Goal: Contribute content: Add original content to the website for others to see

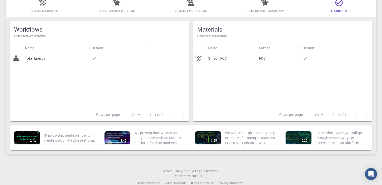
scroll to position [13, 0]
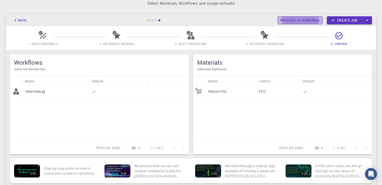
click at [306, 21] on link "Proceed to homepage" at bounding box center [299, 20] width 45 height 8
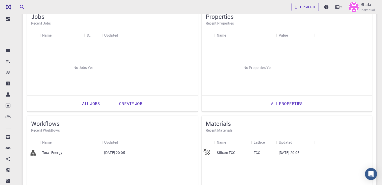
scroll to position [50, 0]
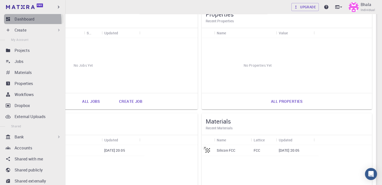
click at [9, 22] on link "Dashboard" at bounding box center [33, 19] width 59 height 10
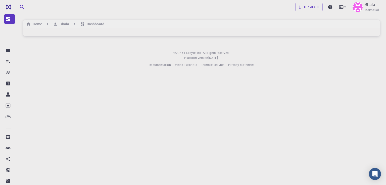
click at [142, 96] on body "Free Dashboard Create New Job New Material Create Material Upload File Import f…" at bounding box center [193, 92] width 386 height 185
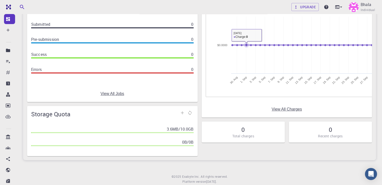
scroll to position [67, 0]
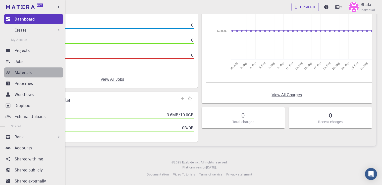
click at [43, 72] on div "Materials" at bounding box center [39, 73] width 49 height 6
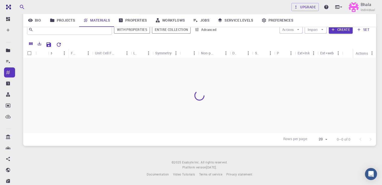
click at [188, 99] on div at bounding box center [199, 95] width 353 height 75
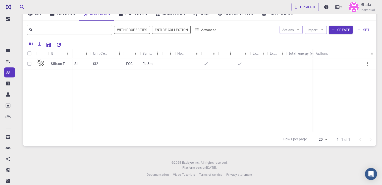
scroll to position [19, 0]
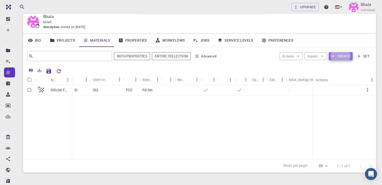
click at [343, 55] on button "Create" at bounding box center [341, 56] width 24 height 8
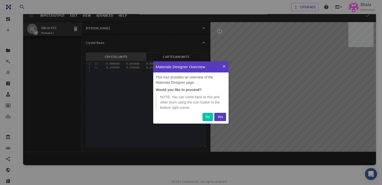
scroll to position [58, 71]
click at [223, 117] on p "Yes" at bounding box center [220, 116] width 6 height 5
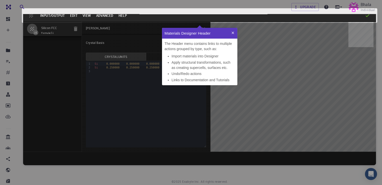
scroll to position [53, 71]
